Goal: Task Accomplishment & Management: Manage account settings

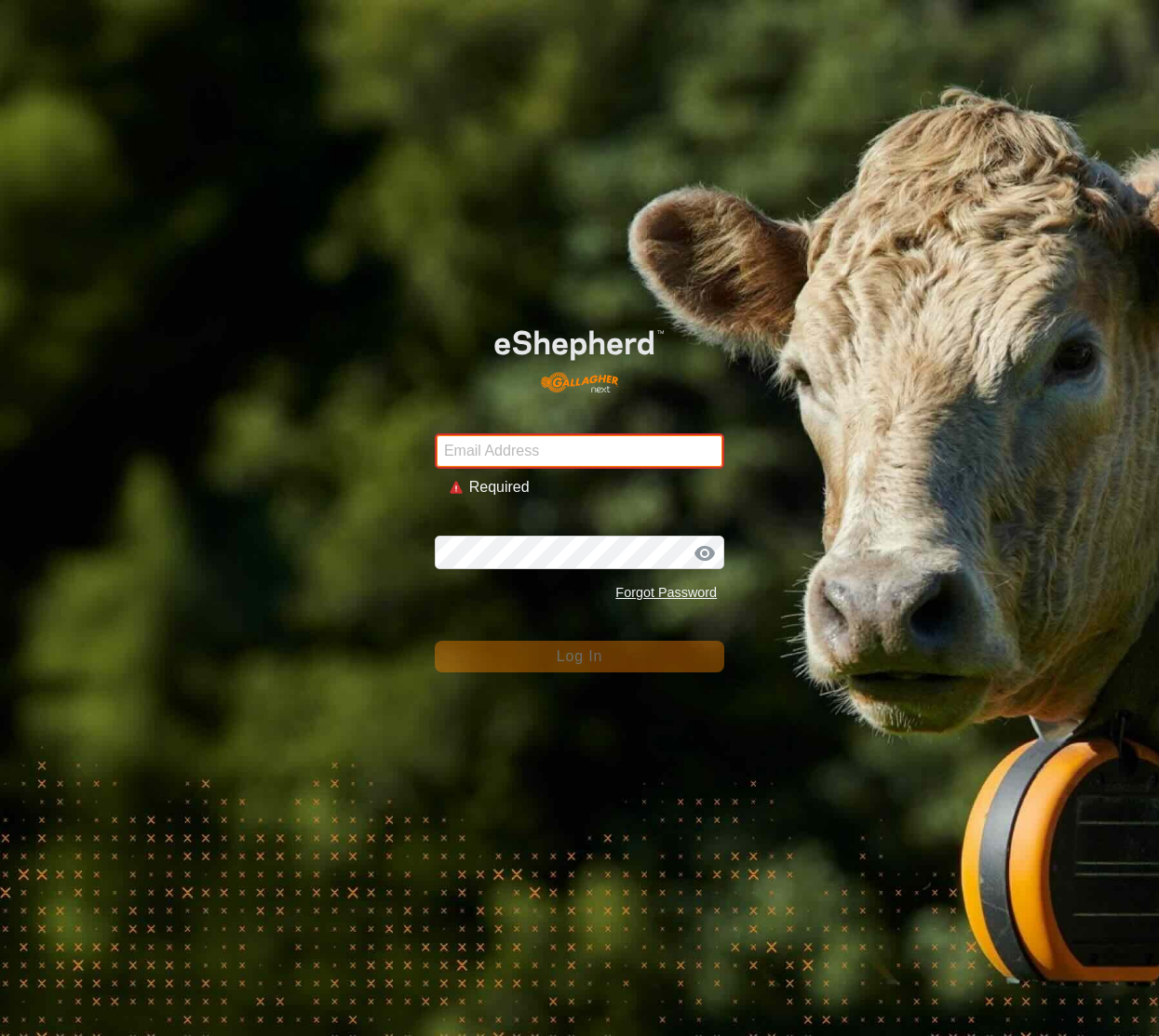
type input "[EMAIL_ADDRESS][DOMAIN_NAME]"
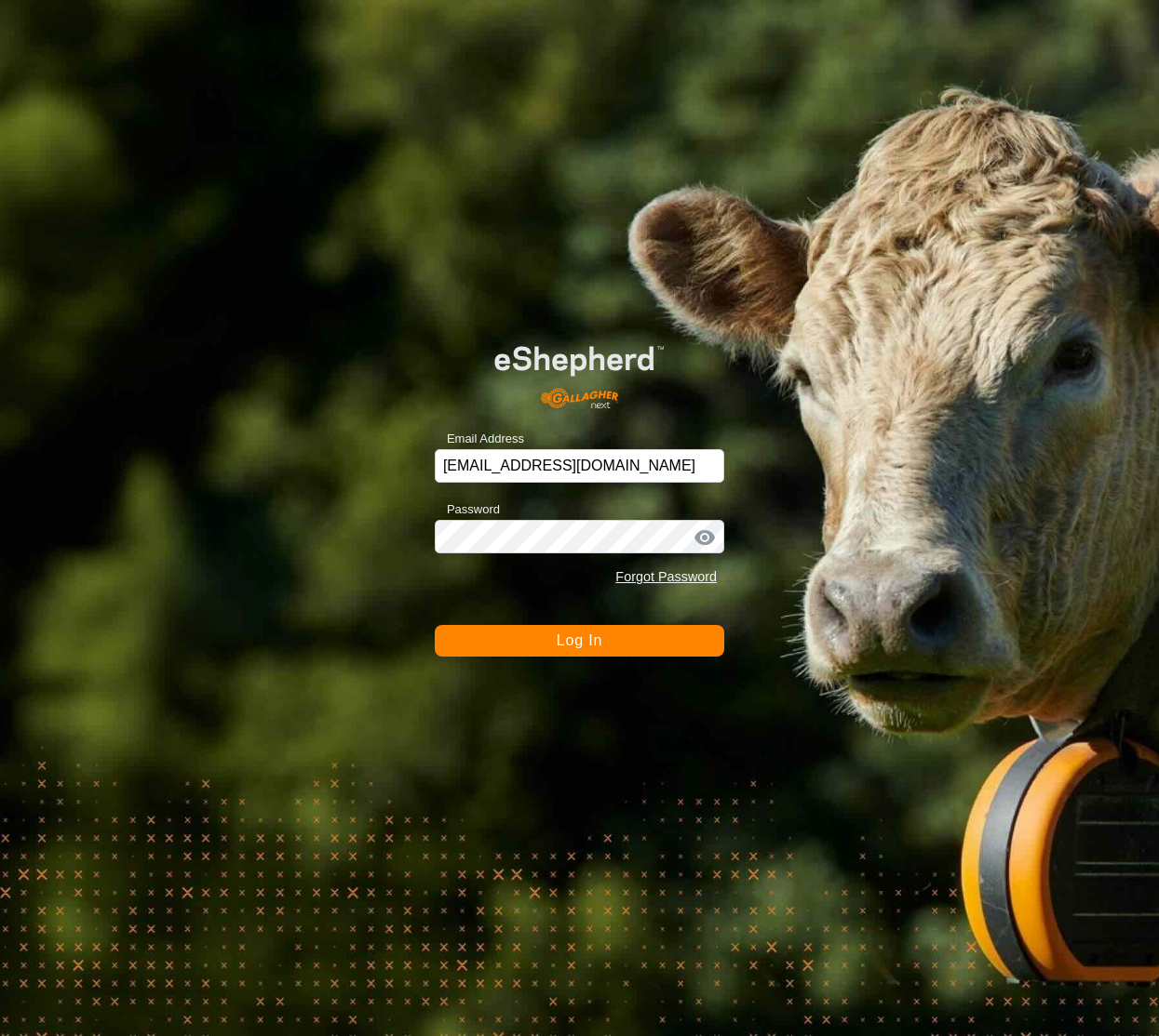
click at [580, 643] on span "Log In" at bounding box center [579, 640] width 45 height 16
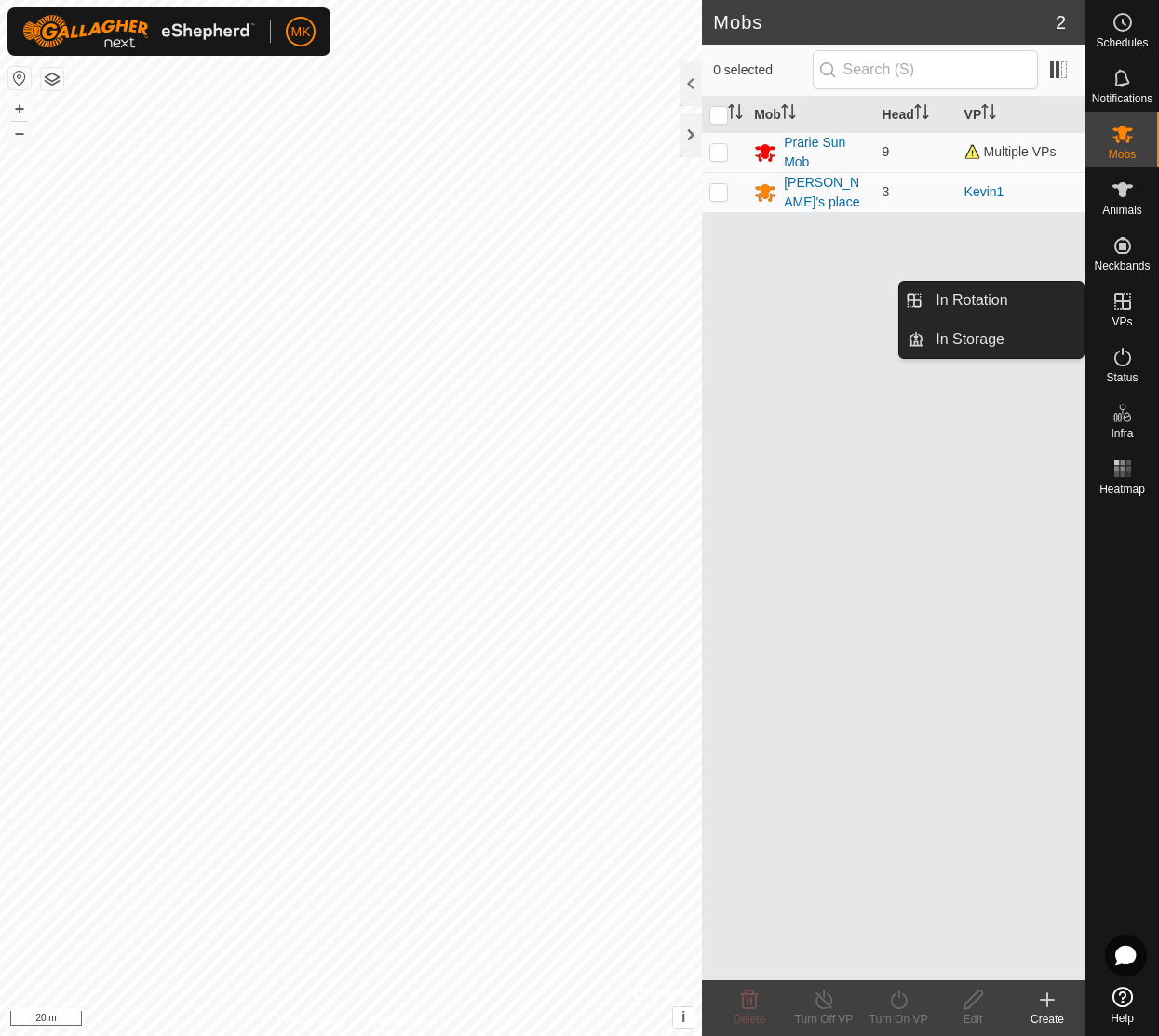
click at [1122, 304] on icon at bounding box center [1122, 302] width 17 height 17
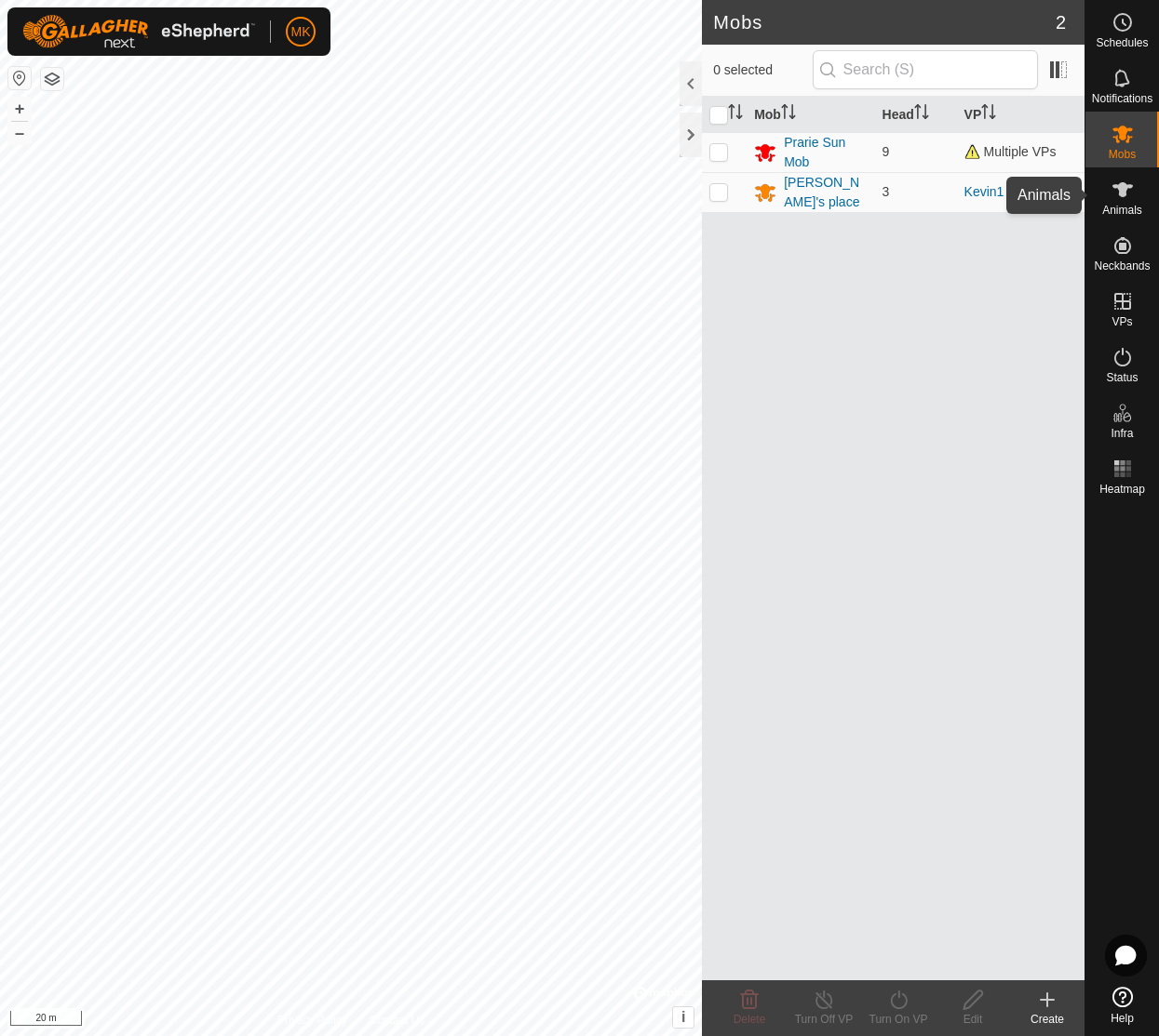
click at [1134, 198] on es-animals-svg-icon at bounding box center [1122, 190] width 34 height 30
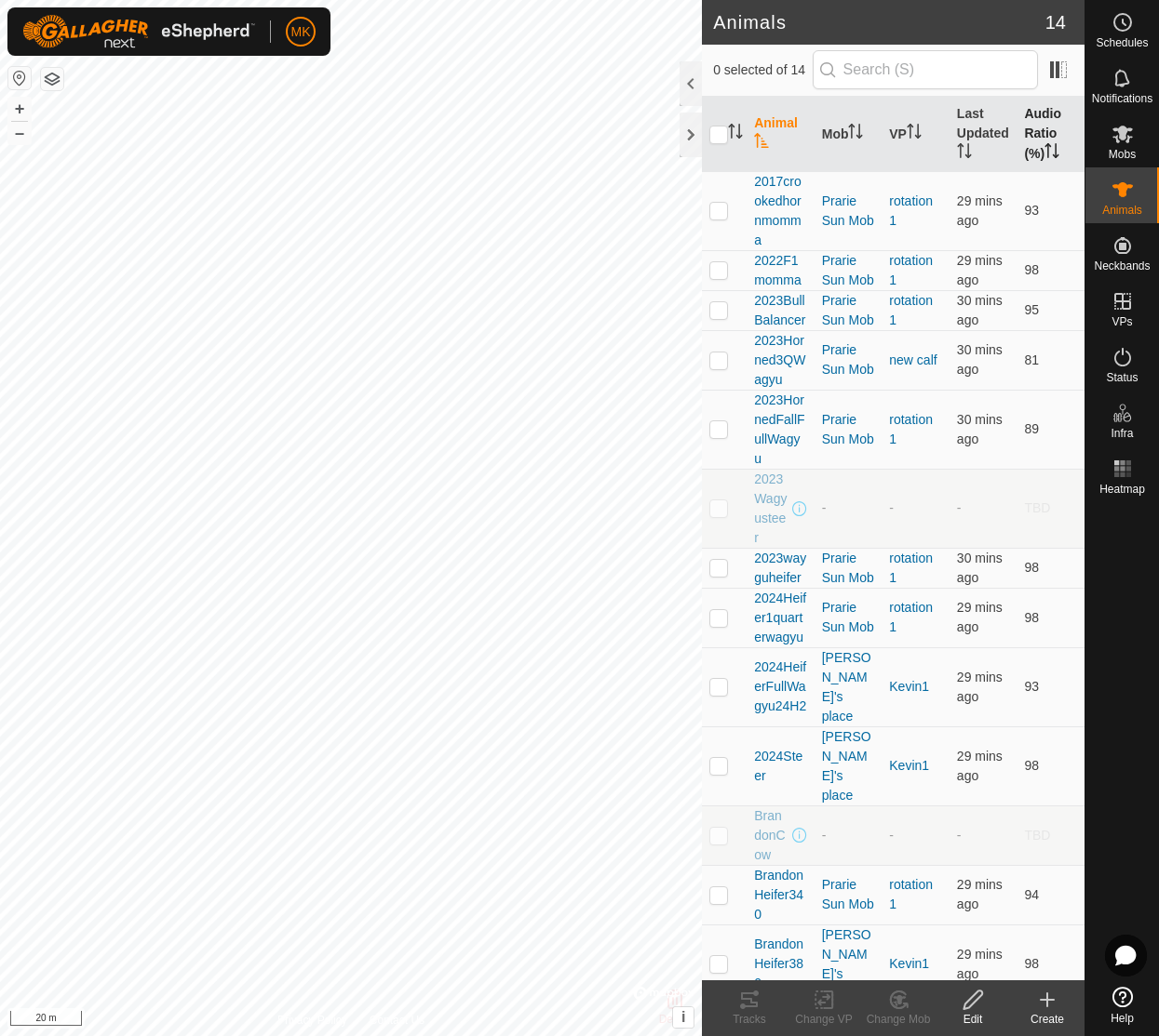
click at [1049, 139] on th "Audio Ratio (%)" at bounding box center [1051, 135] width 68 height 75
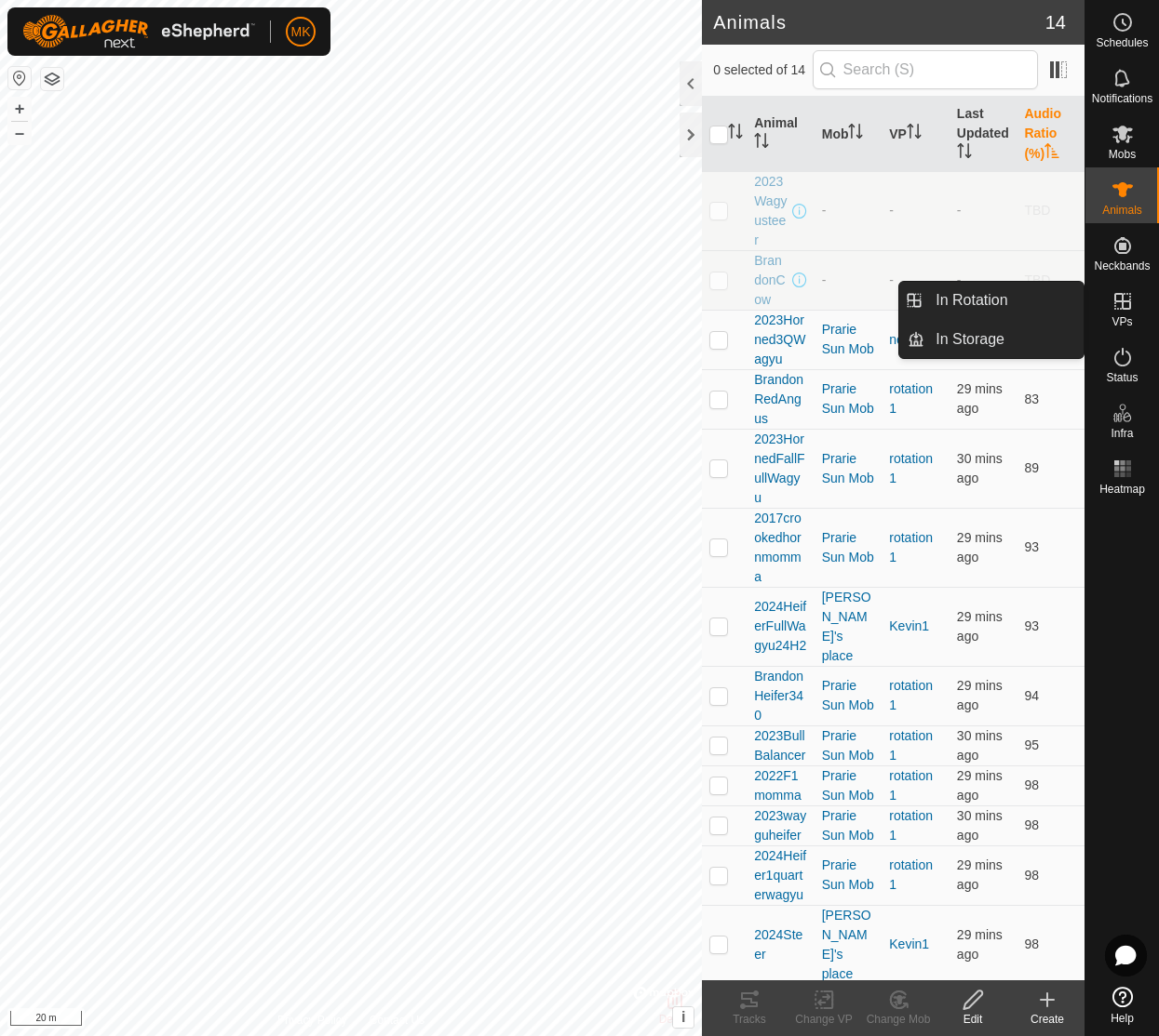
click at [1125, 313] on es-virtualpaddocks-svg-icon at bounding box center [1122, 302] width 34 height 30
click at [1018, 304] on link "In Rotation" at bounding box center [1003, 300] width 159 height 37
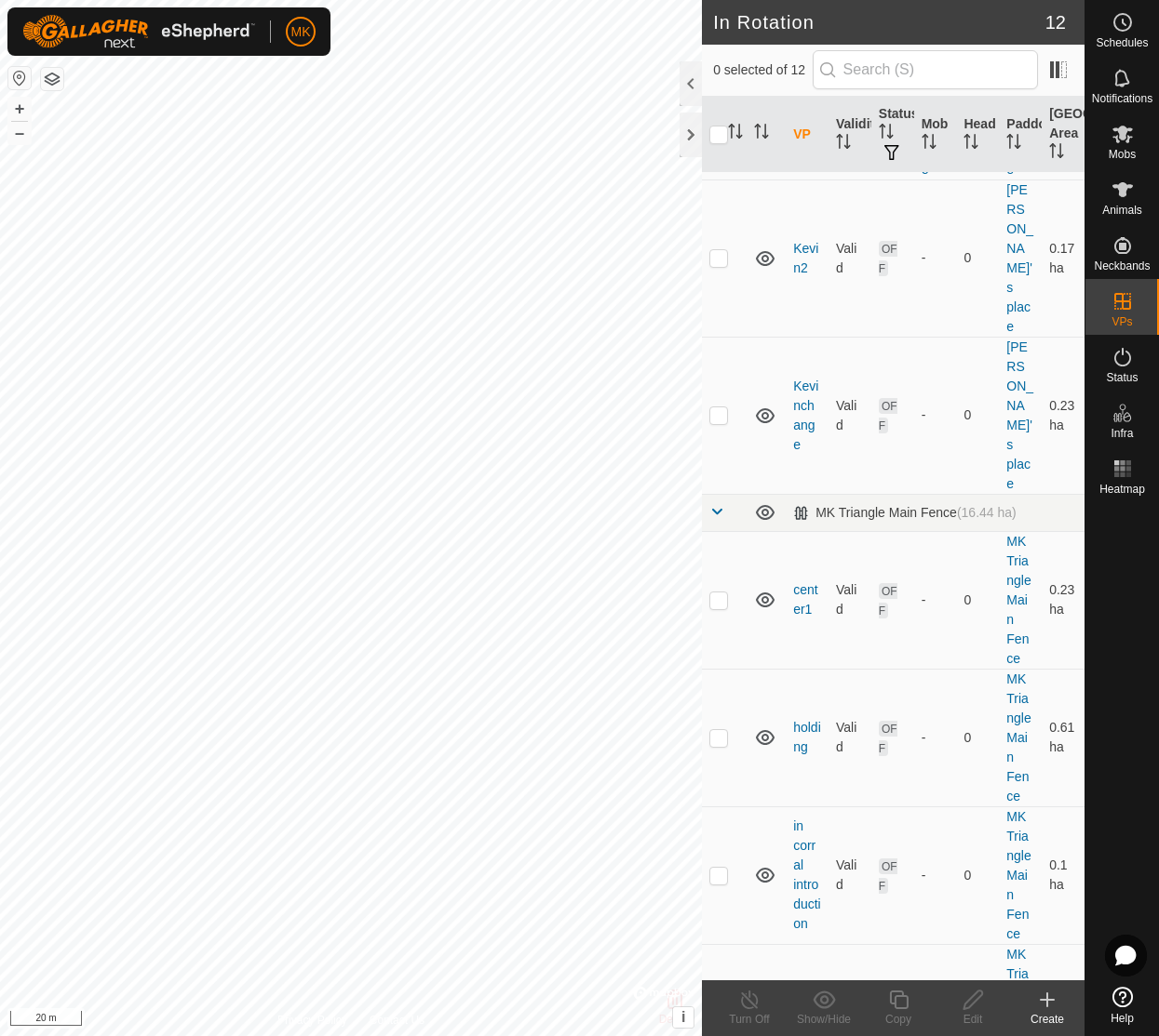
scroll to position [354, 0]
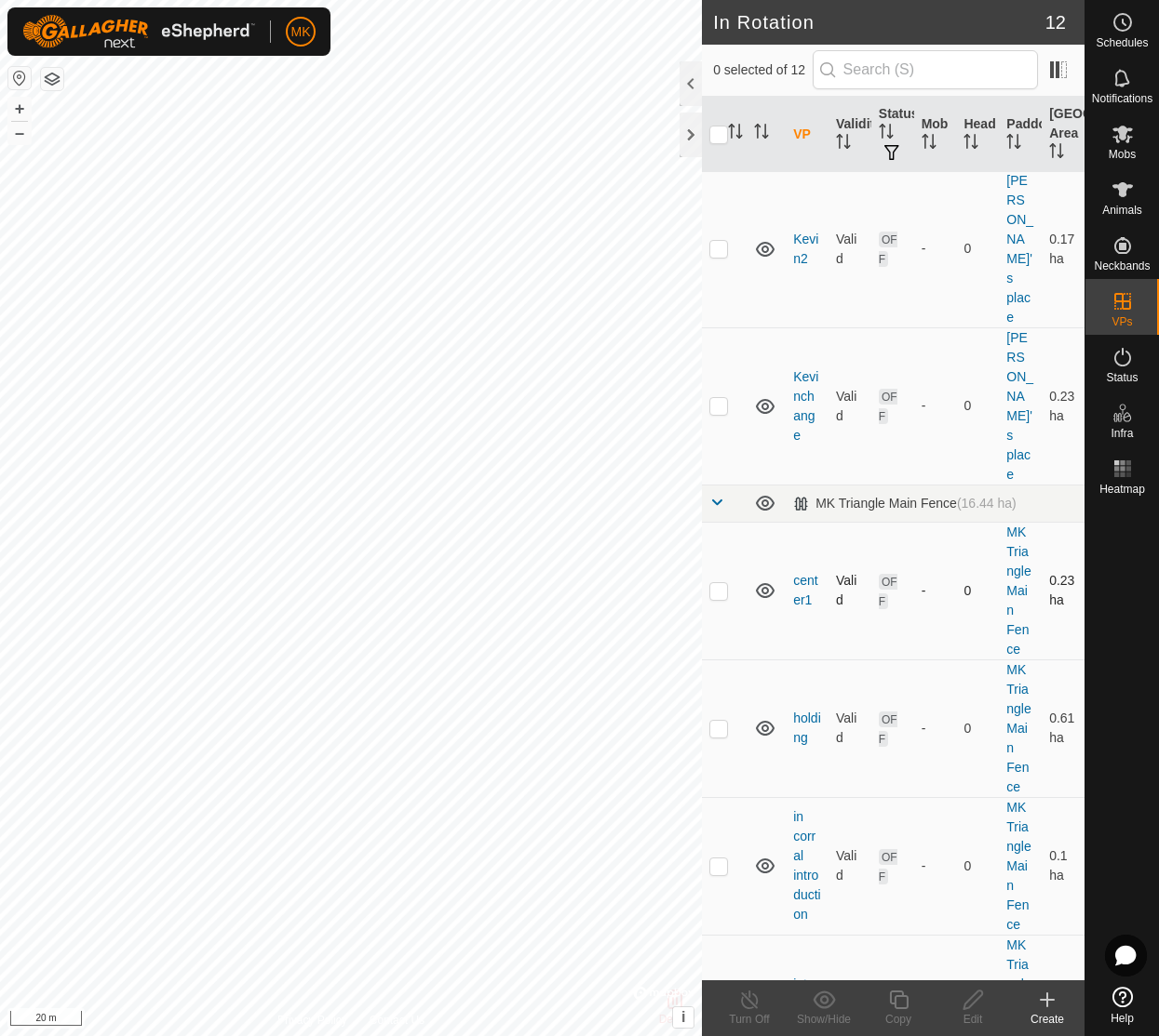
click at [720, 584] on p-checkbox at bounding box center [719, 591] width 19 height 15
checkbox input "true"
click at [969, 1009] on icon at bounding box center [973, 1000] width 24 height 23
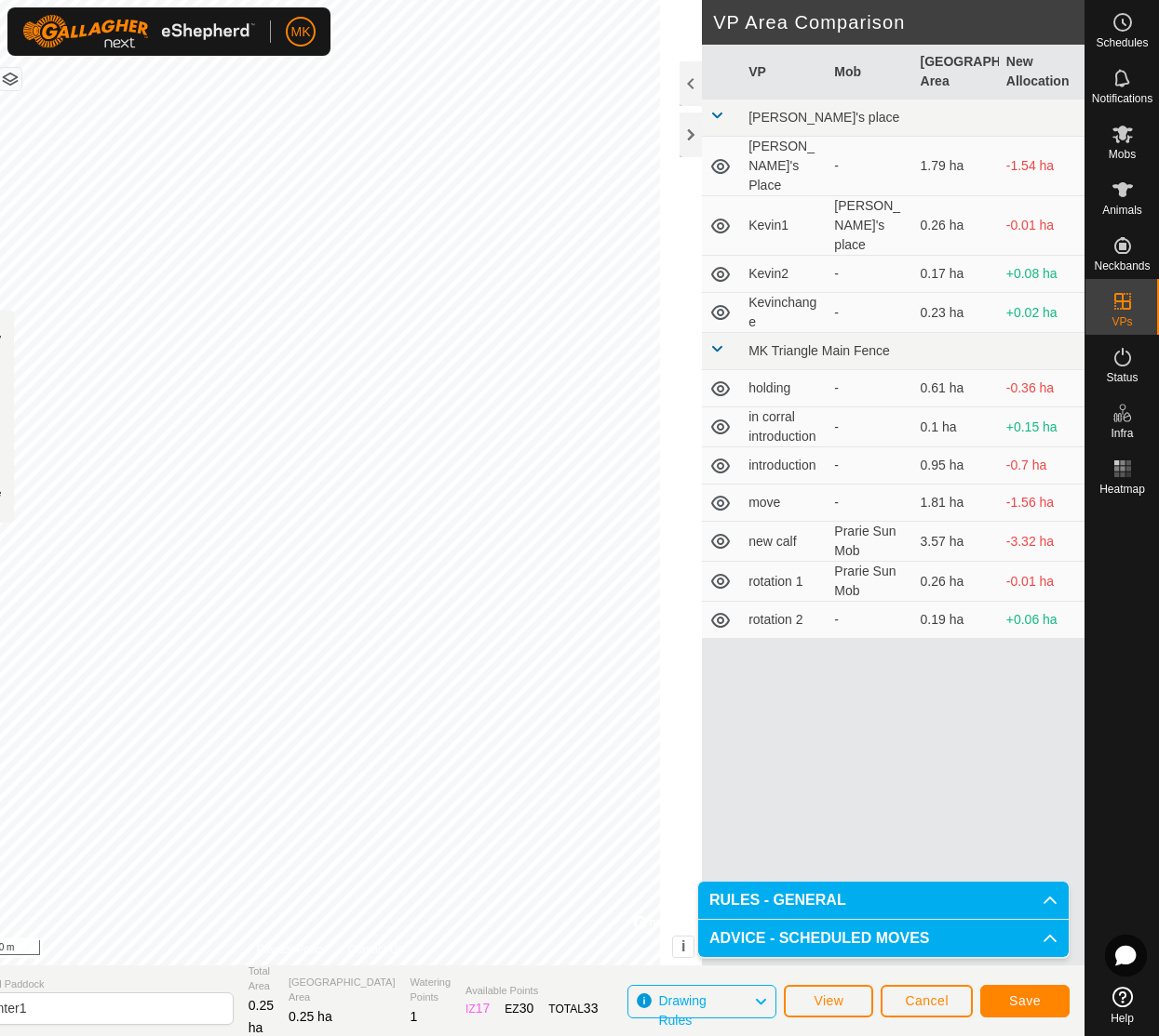
click at [1019, 996] on span "Save" at bounding box center [1025, 1001] width 32 height 15
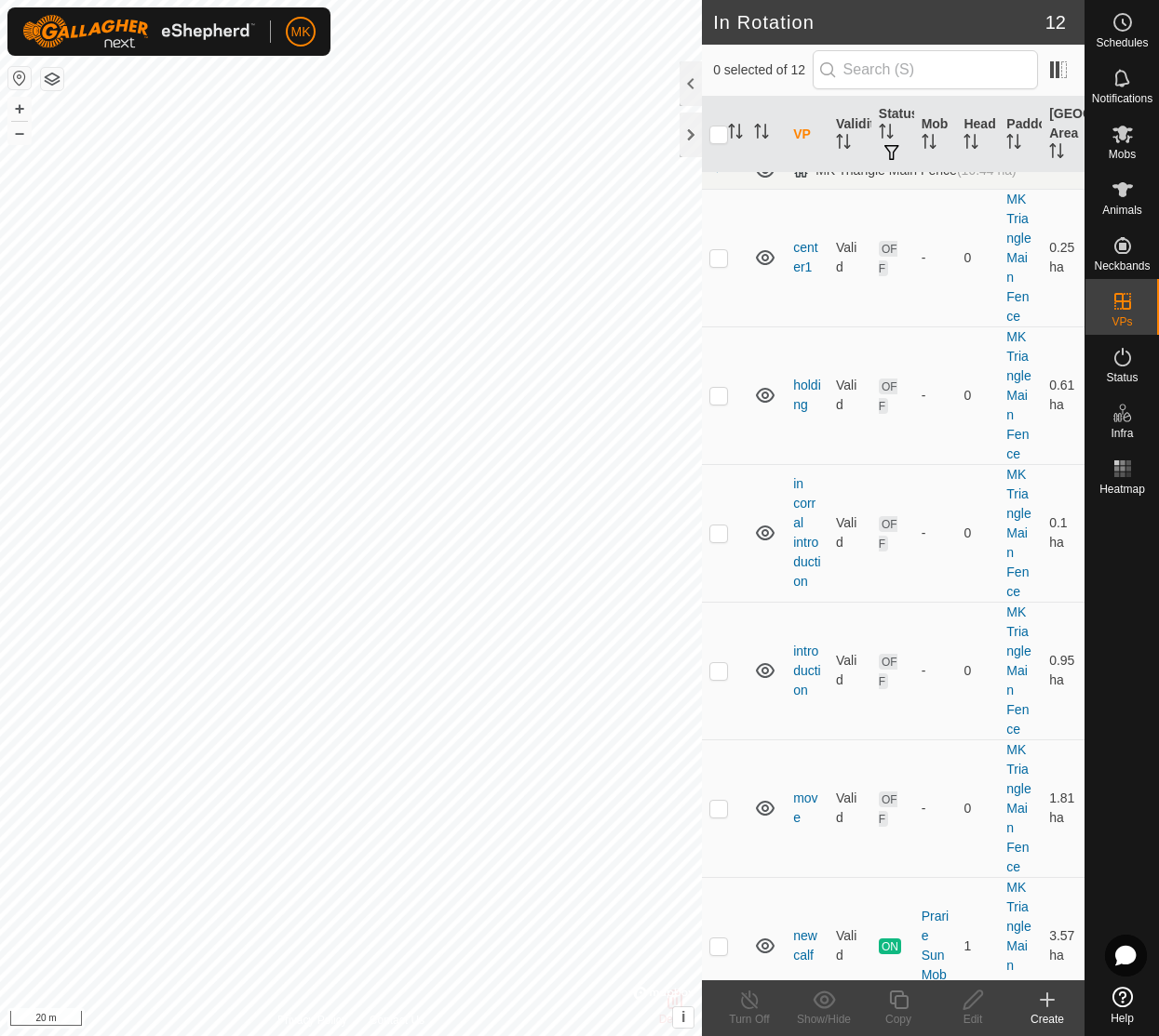
scroll to position [685, 0]
checkbox input "false"
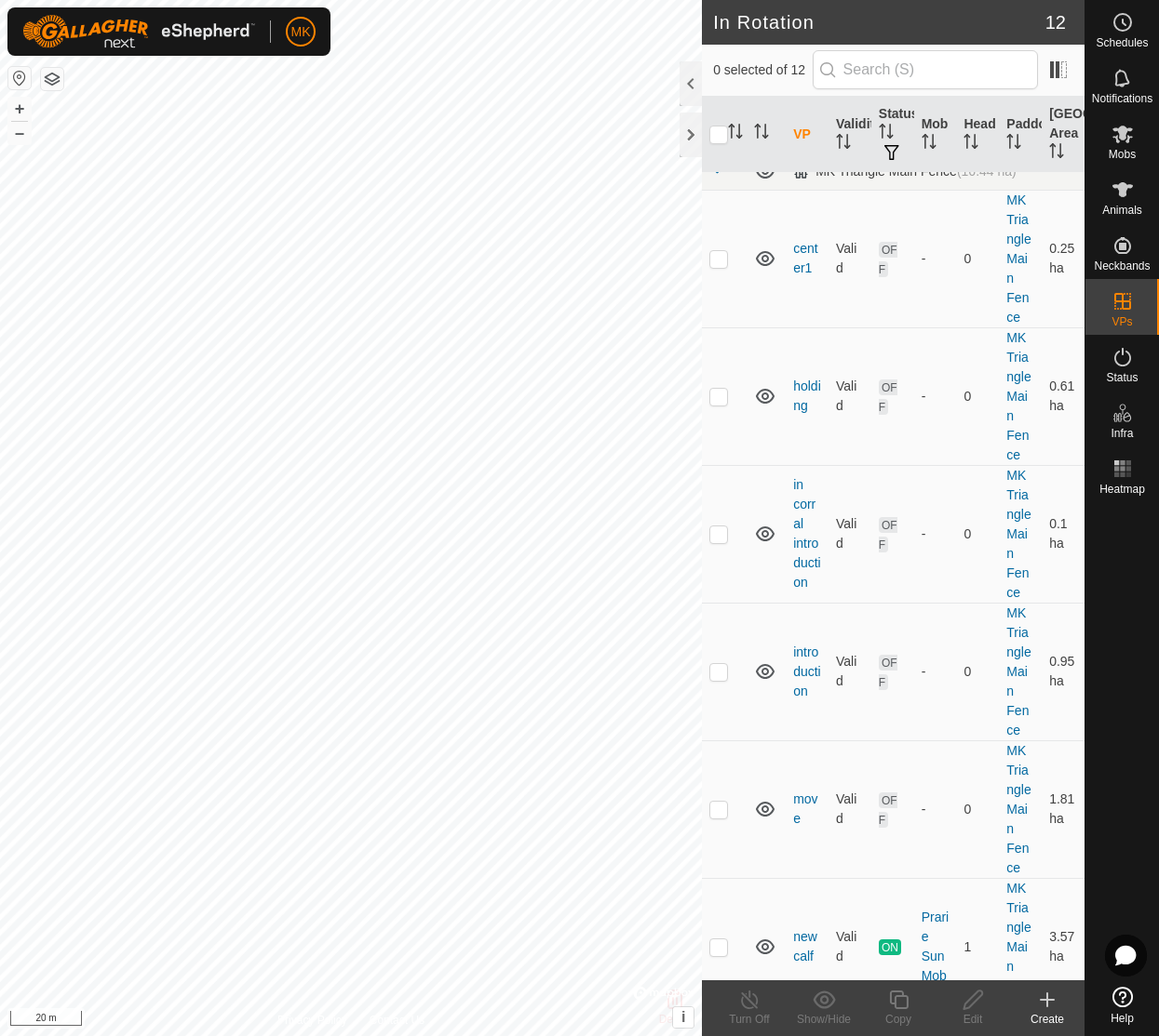
checkbox input "true"
click at [968, 1000] on icon at bounding box center [972, 1000] width 19 height 19
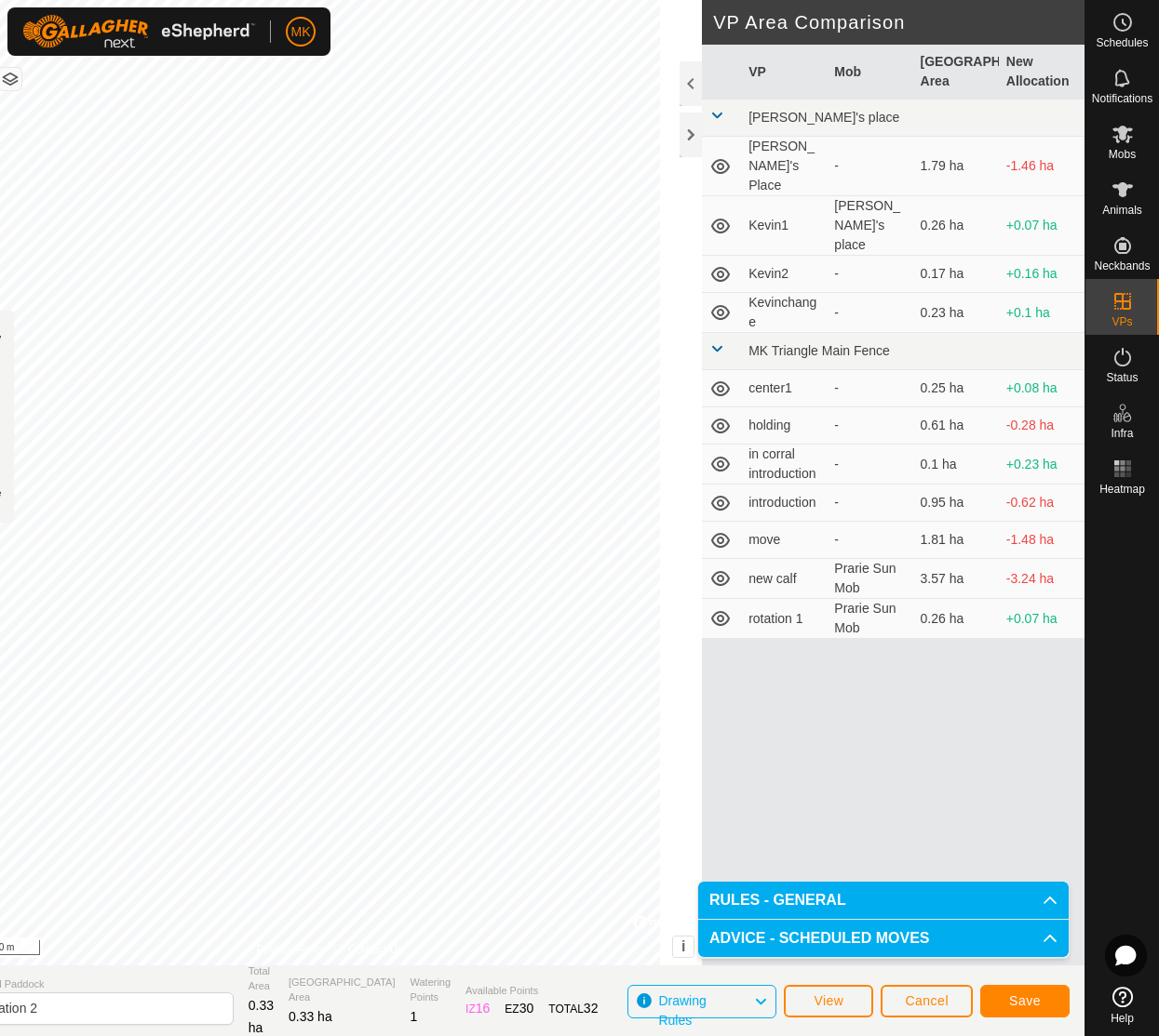
click at [1018, 995] on span "Save" at bounding box center [1025, 1001] width 32 height 15
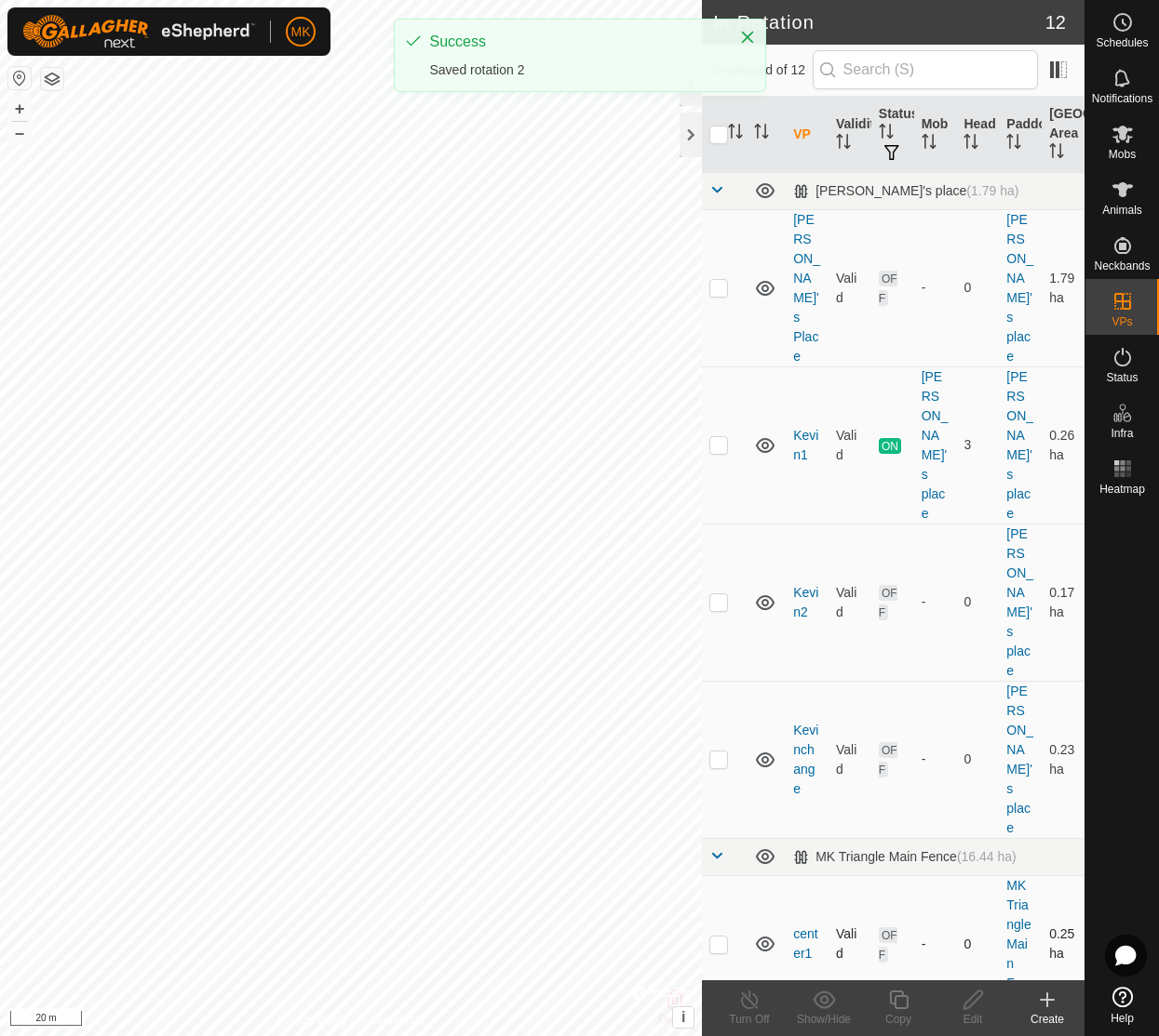
click at [716, 937] on p-checkbox at bounding box center [719, 945] width 19 height 15
checkbox input "true"
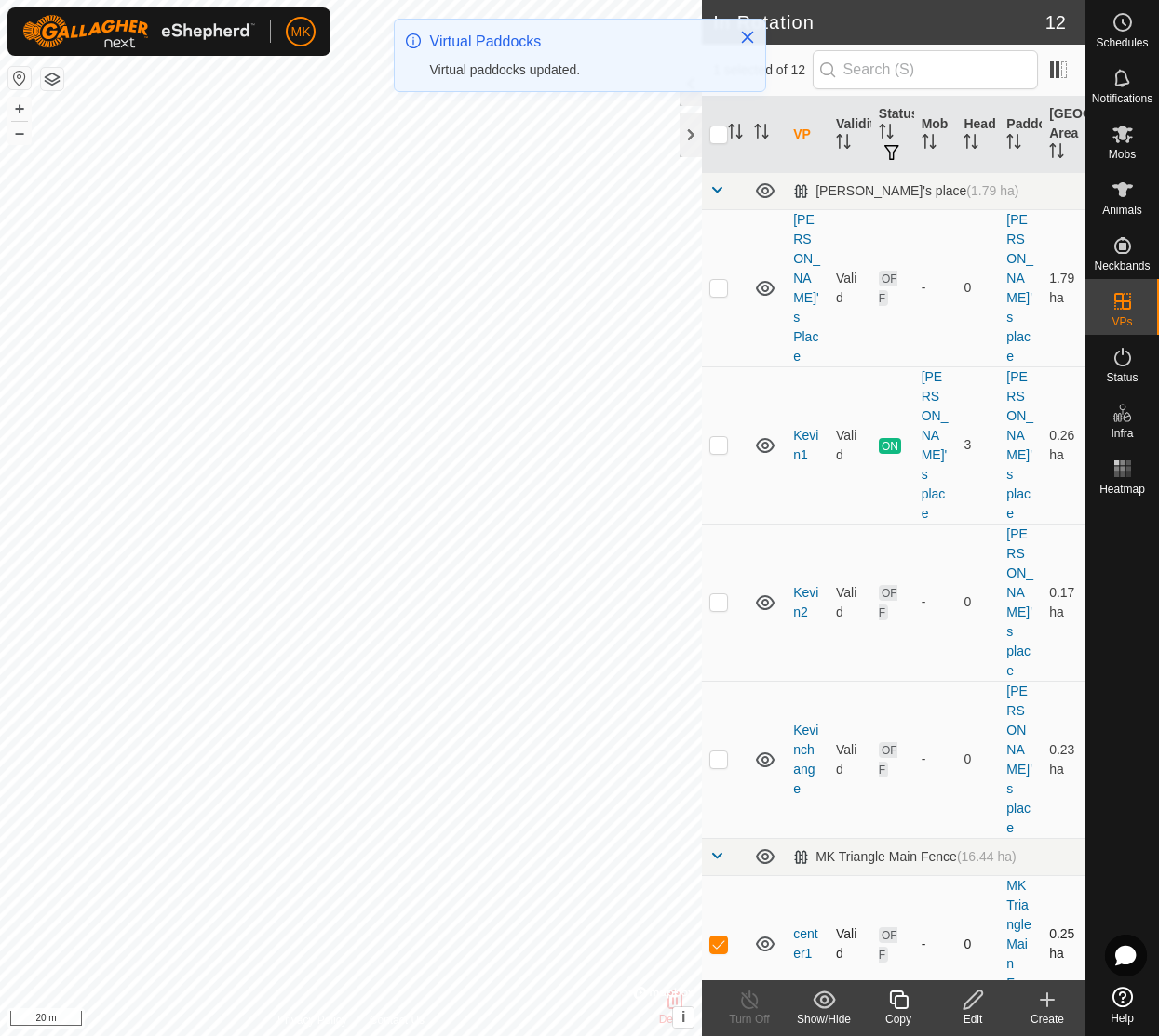
click at [721, 937] on p-checkbox at bounding box center [719, 945] width 19 height 15
checkbox input "false"
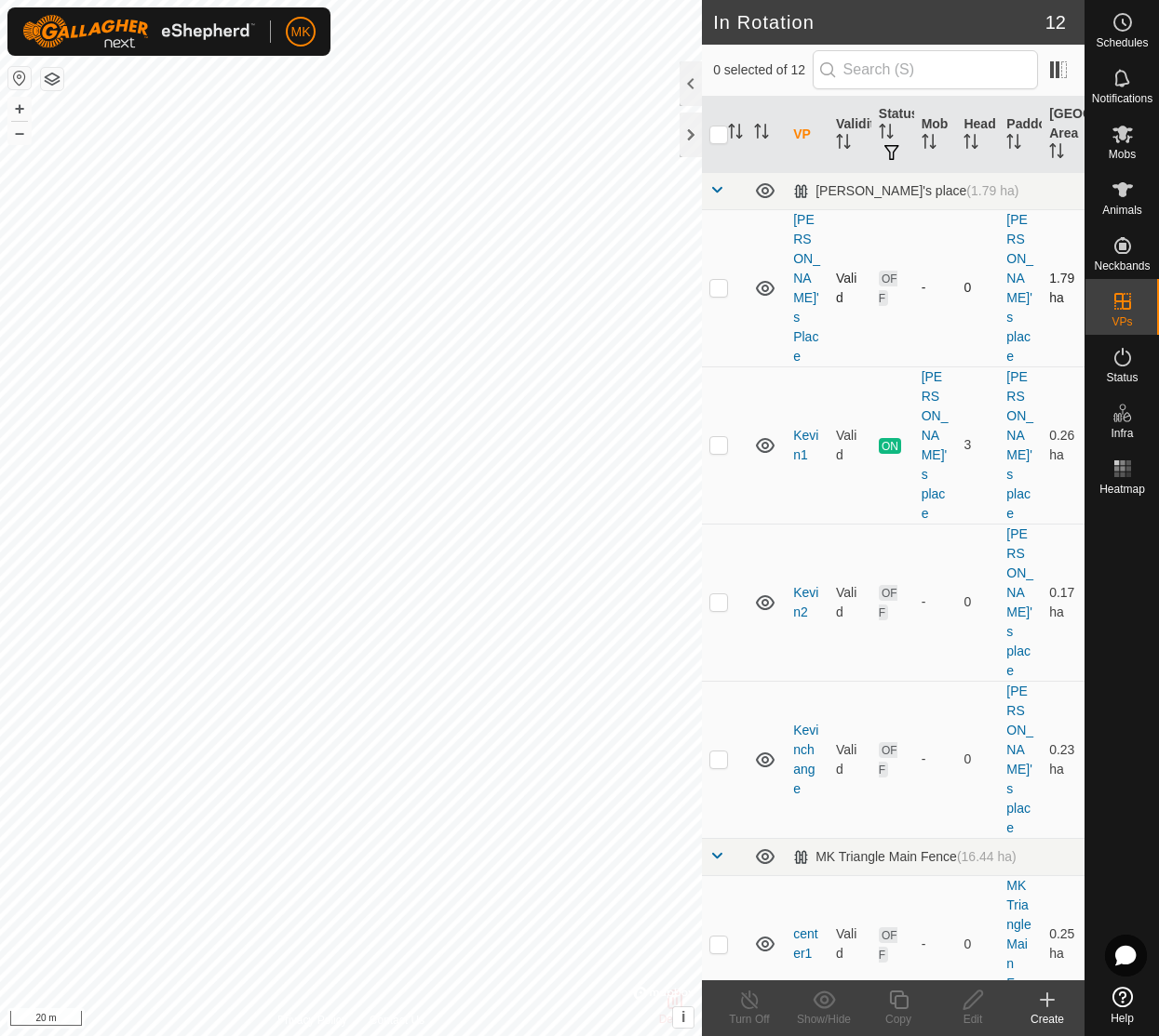
click at [728, 280] on p-checkbox at bounding box center [719, 288] width 19 height 15
checkbox input "false"
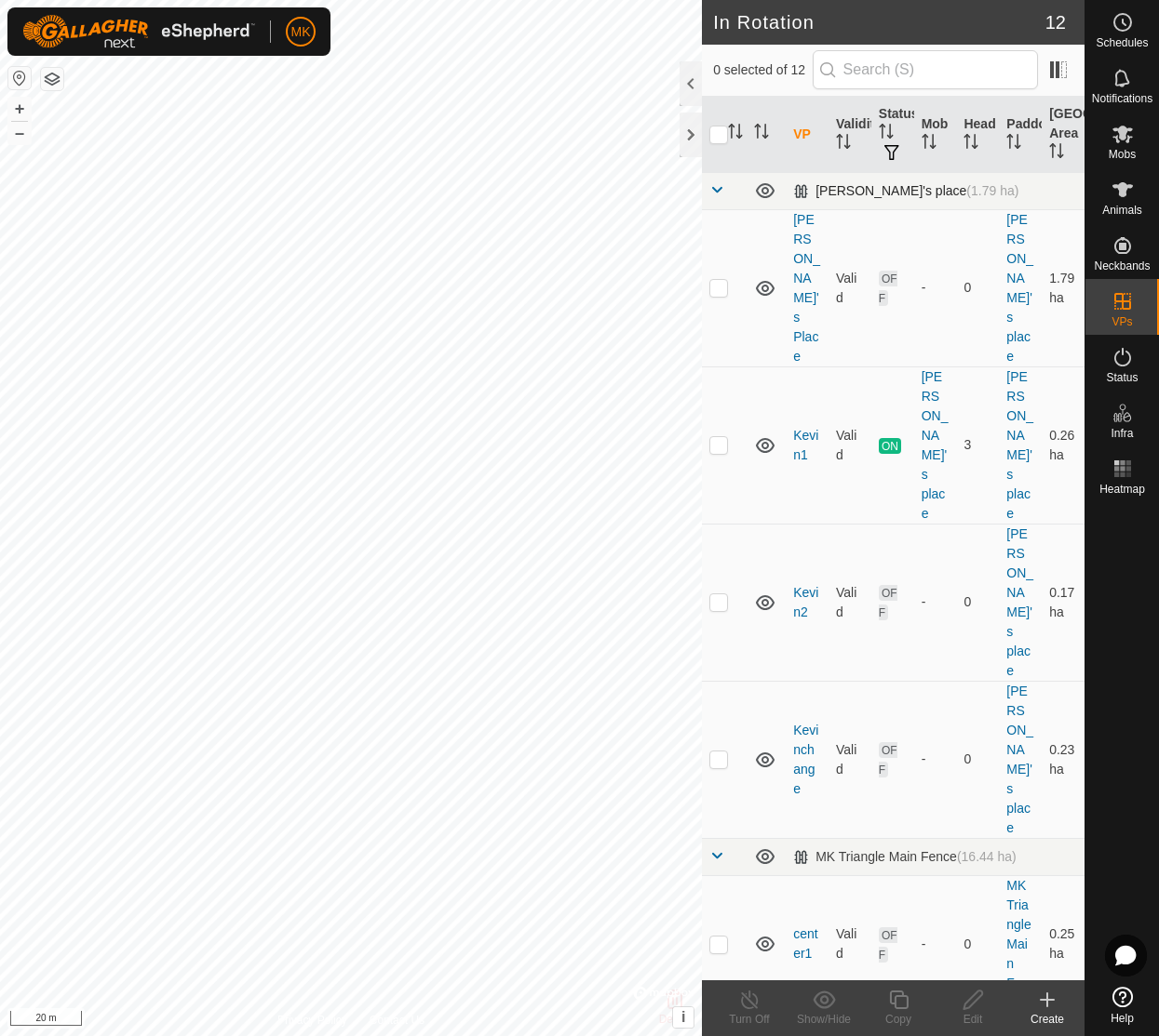
scroll to position [9, 0]
